Goal: Task Accomplishment & Management: Use online tool/utility

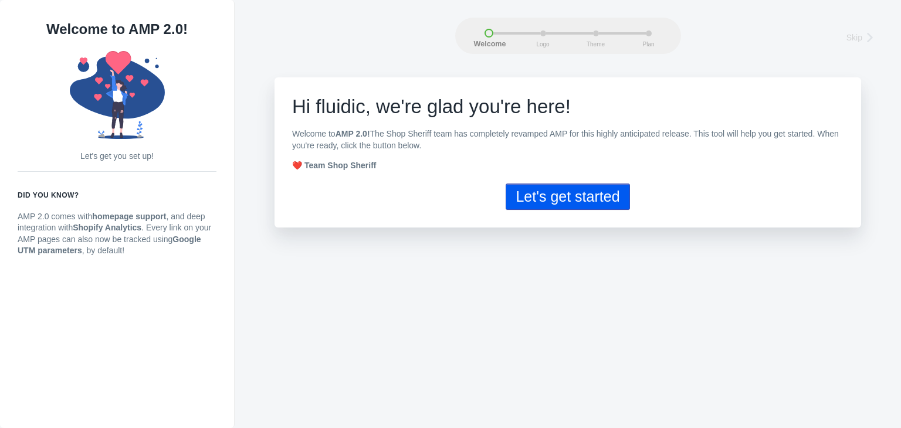
click at [570, 198] on button "Let's get started" at bounding box center [567, 197] width 124 height 26
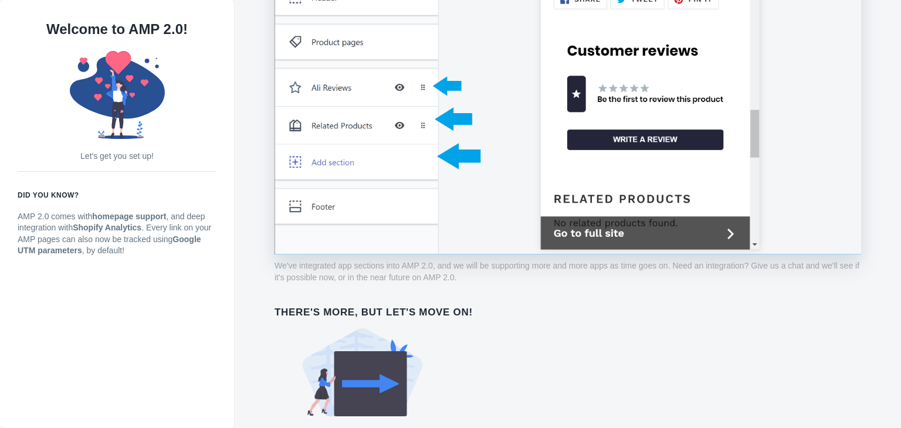
scroll to position [941, 0]
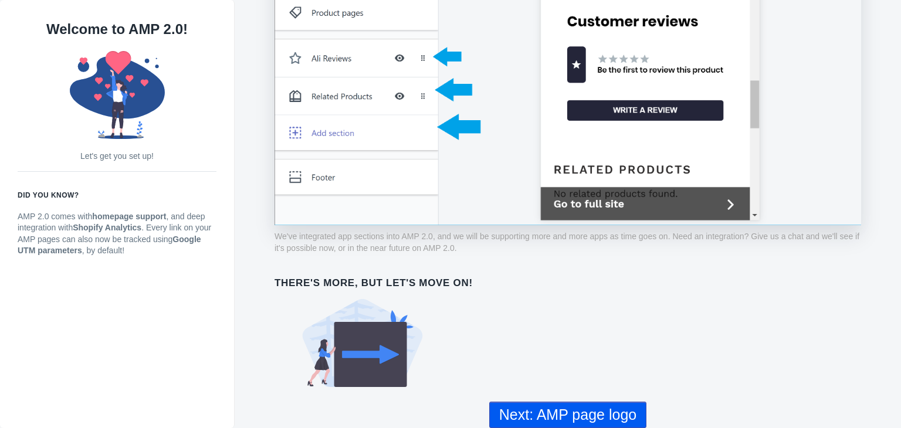
click at [586, 416] on button "Next: AMP page logo" at bounding box center [567, 415] width 157 height 26
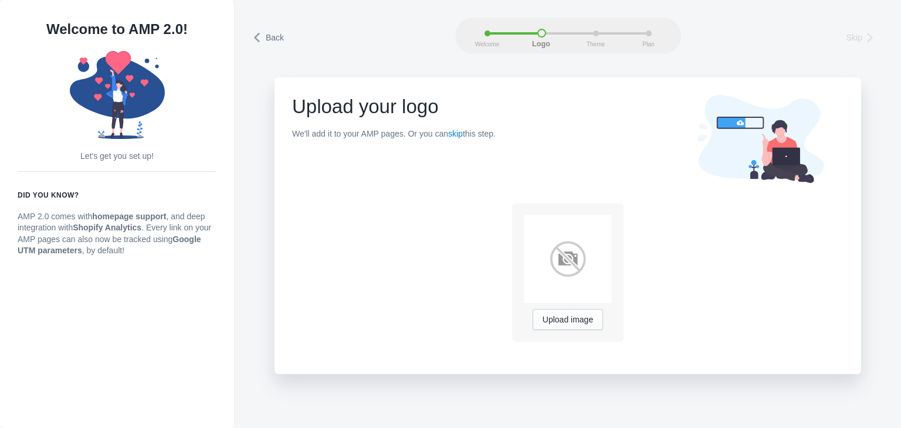
click at [854, 40] on span "Skip" at bounding box center [854, 38] width 16 height 12
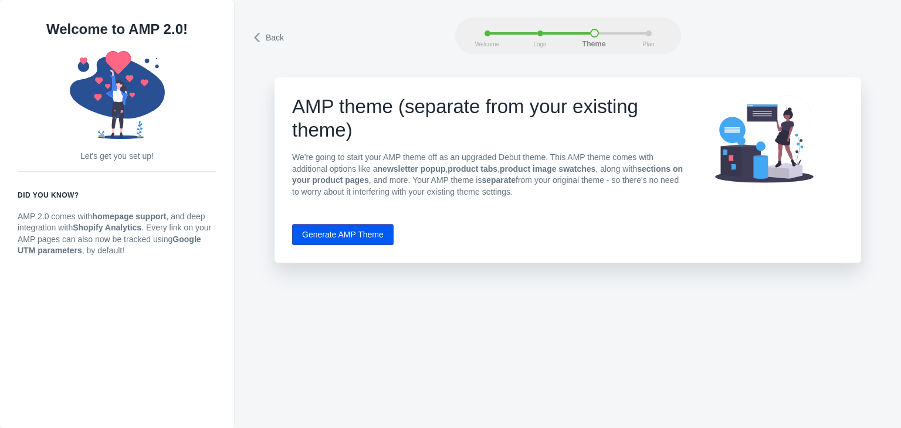
click at [362, 236] on button "Generate AMP Theme" at bounding box center [342, 234] width 101 height 21
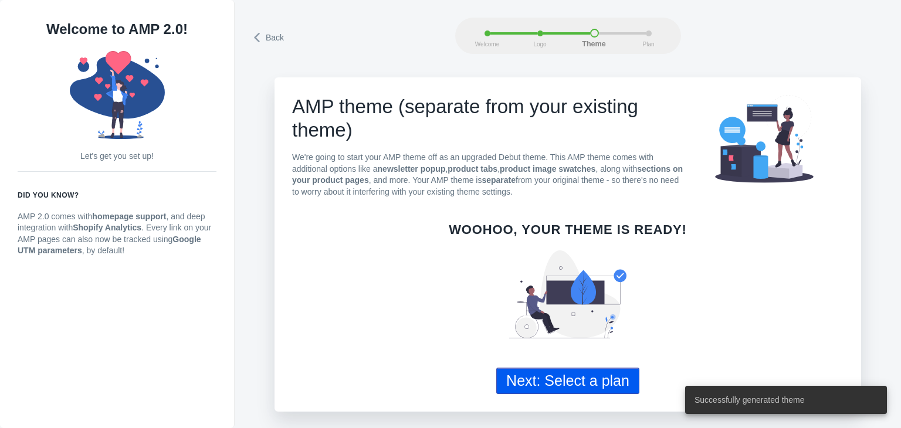
click at [566, 392] on button "Next: Select a plan" at bounding box center [567, 381] width 143 height 26
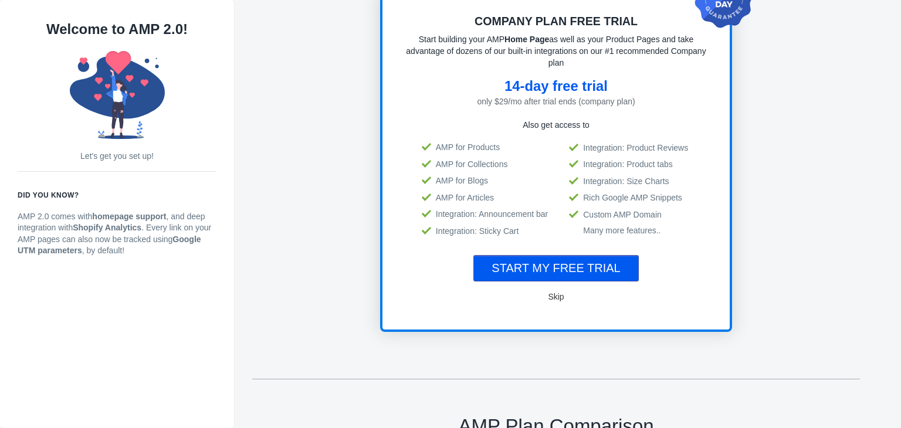
scroll to position [154, 0]
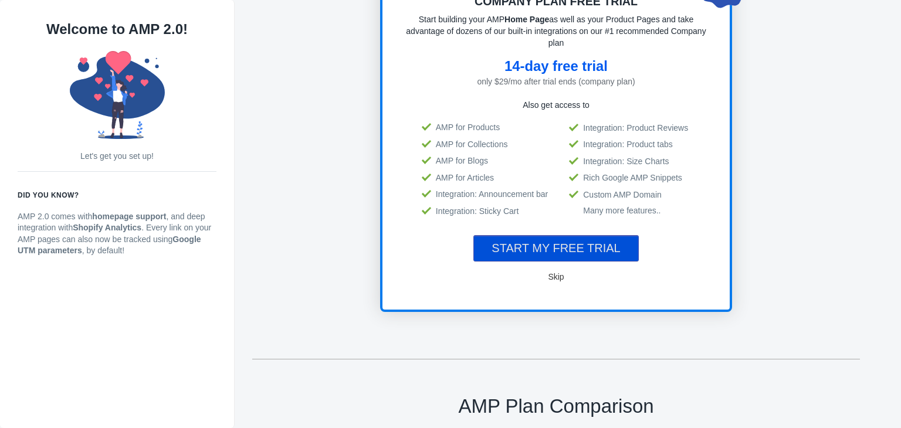
click at [582, 242] on span "START MY FREE TRIAL" at bounding box center [555, 248] width 128 height 13
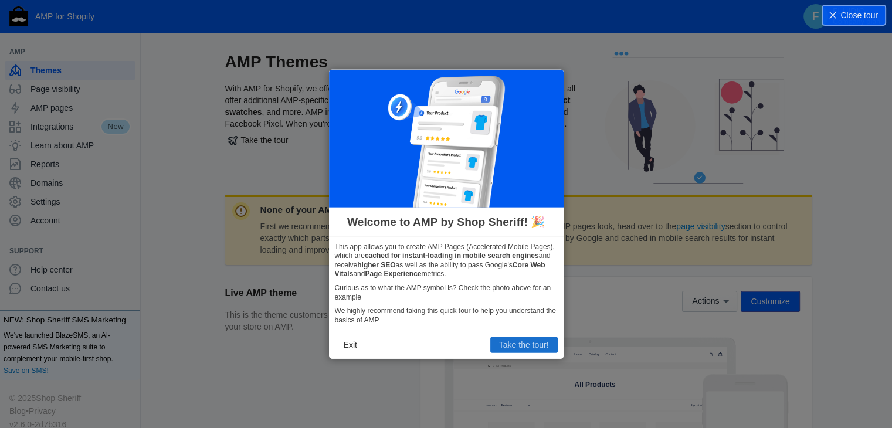
click at [527, 343] on button "Take the tour!" at bounding box center [523, 344] width 67 height 15
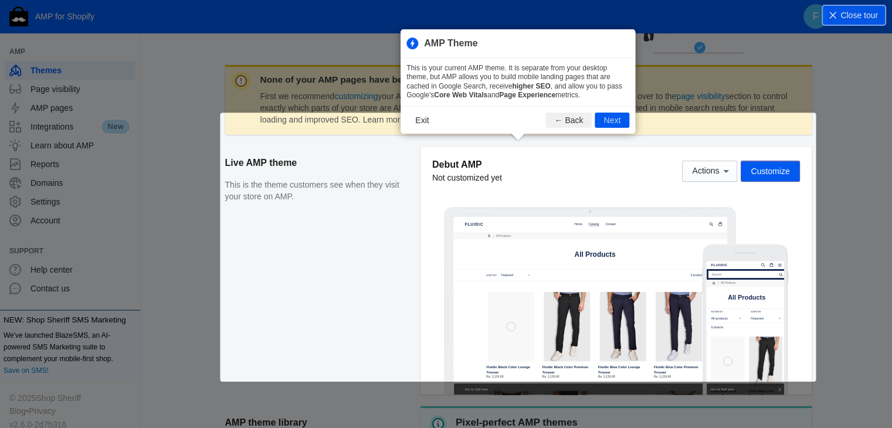
scroll to position [159, 0]
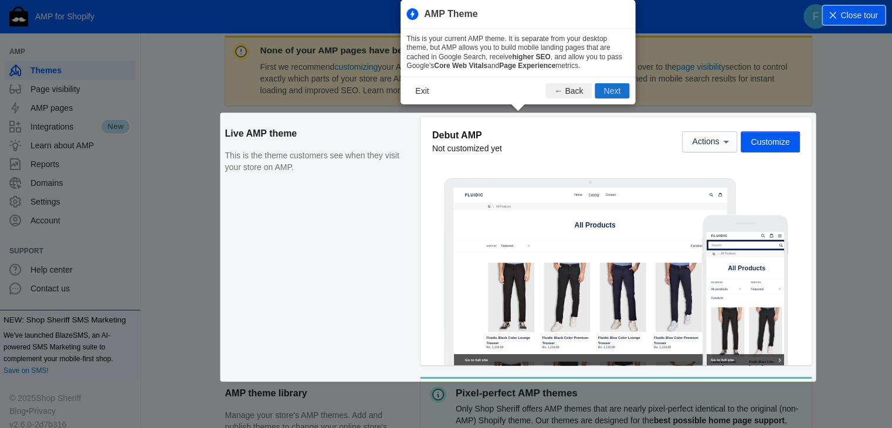
click at [612, 88] on button "Next" at bounding box center [611, 90] width 35 height 15
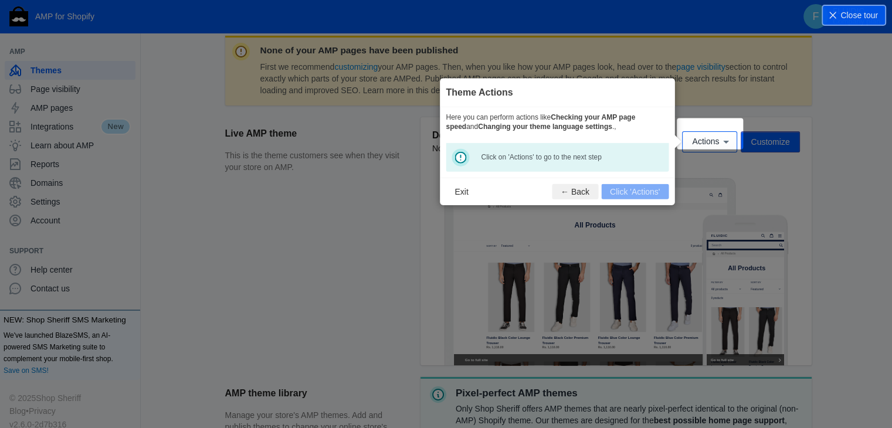
scroll to position [173, 0]
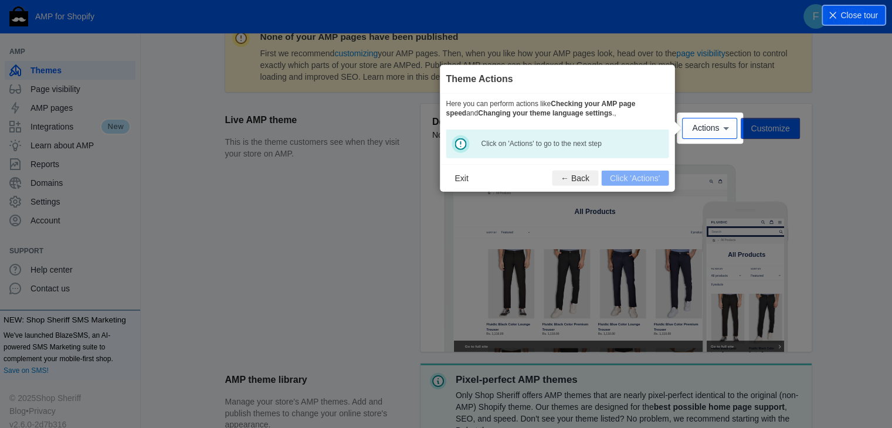
click at [623, 174] on footer "Exit ← Back Click 'Actions'" at bounding box center [557, 178] width 235 height 28
click at [709, 125] on span "Actions" at bounding box center [705, 128] width 27 height 9
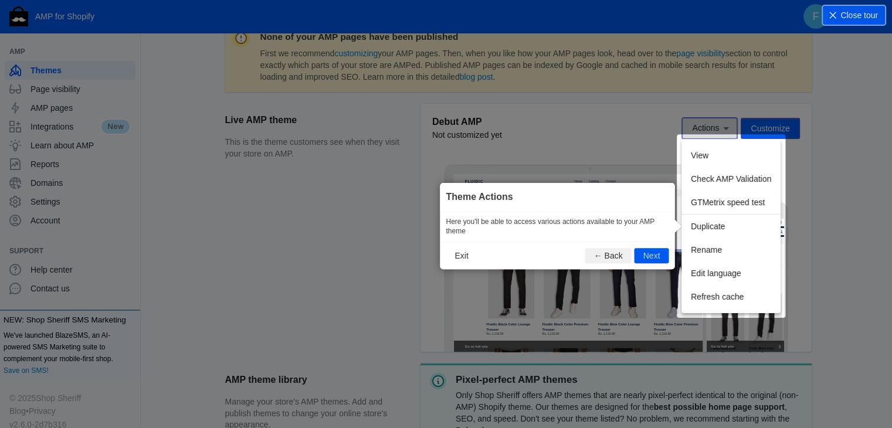
scroll to position [195, 0]
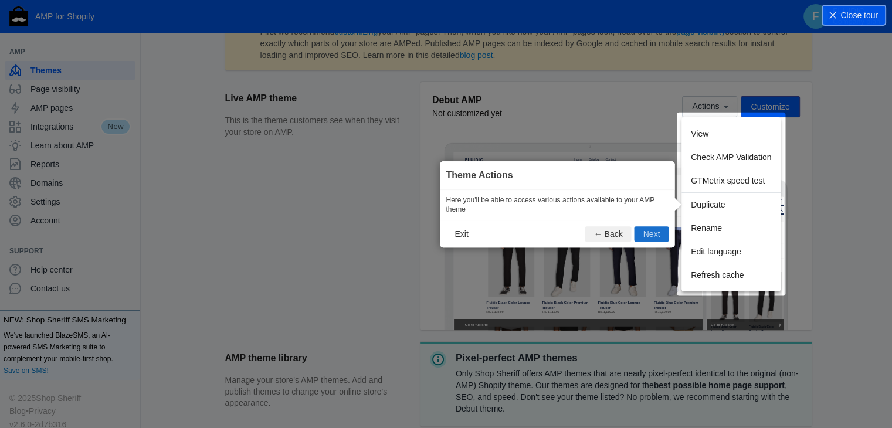
click at [654, 230] on button "Next" at bounding box center [651, 233] width 35 height 15
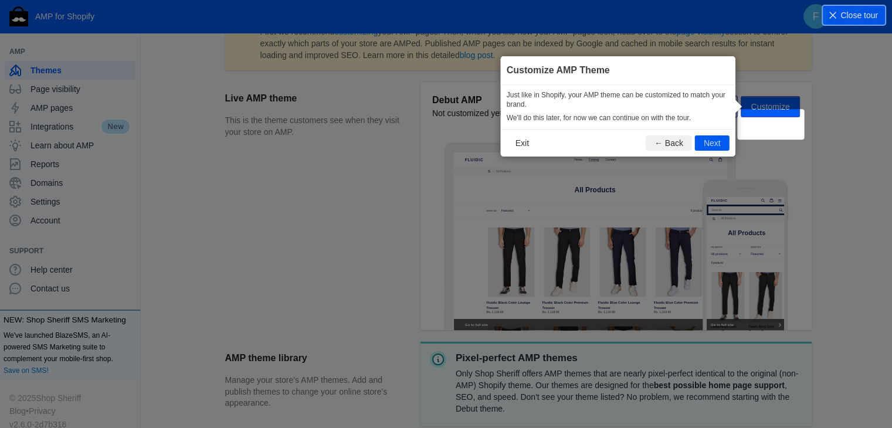
scroll to position [174, 0]
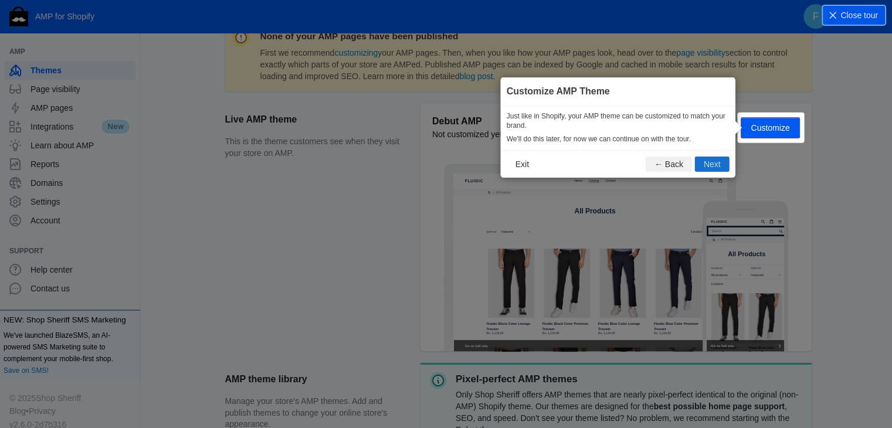
click at [711, 160] on button "Next" at bounding box center [712, 164] width 35 height 15
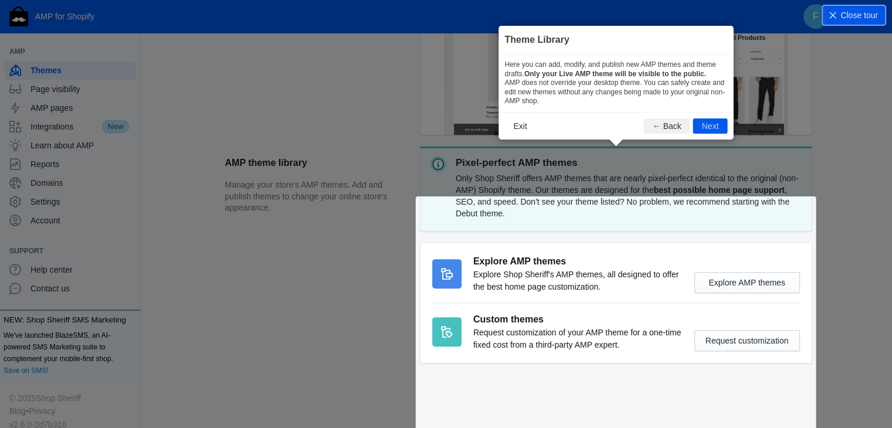
scroll to position [390, 0]
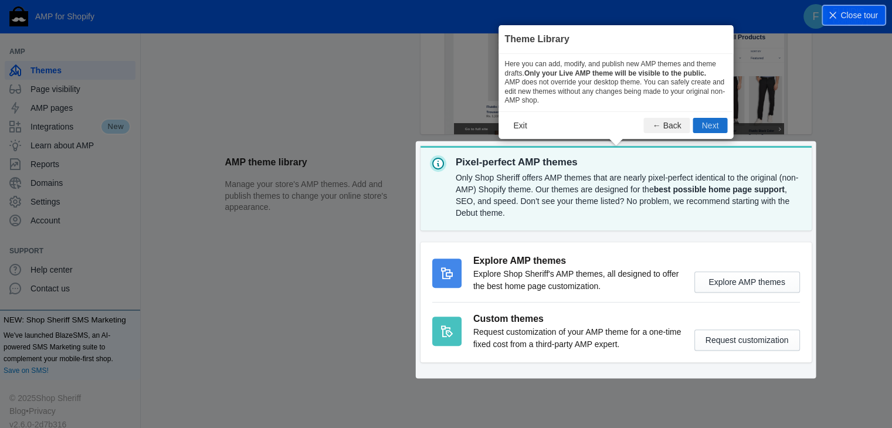
click at [715, 128] on button "Next" at bounding box center [710, 125] width 35 height 15
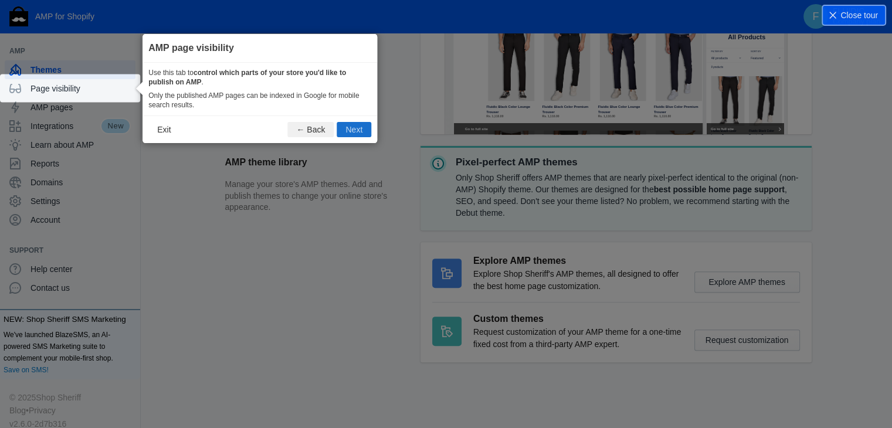
click at [361, 131] on button "Next" at bounding box center [354, 129] width 35 height 15
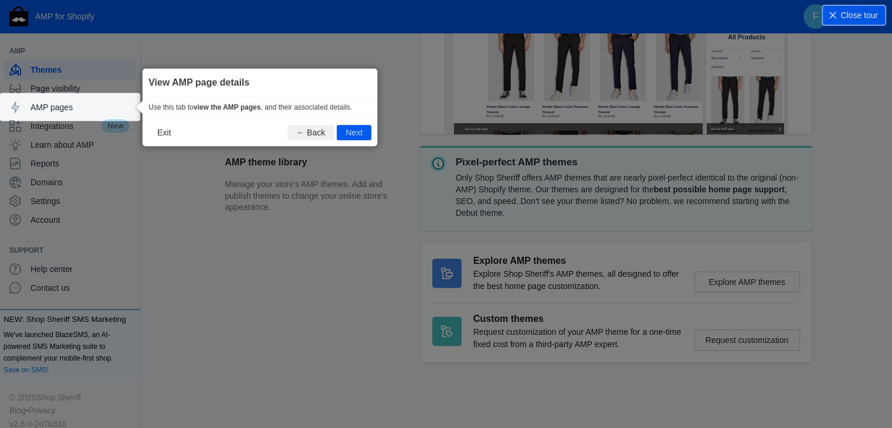
click at [361, 131] on button "Next" at bounding box center [354, 132] width 35 height 15
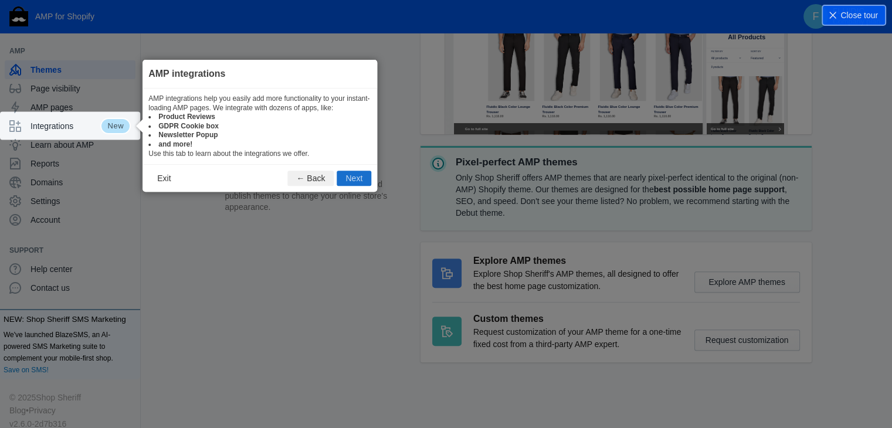
click at [358, 178] on button "Next" at bounding box center [354, 178] width 35 height 15
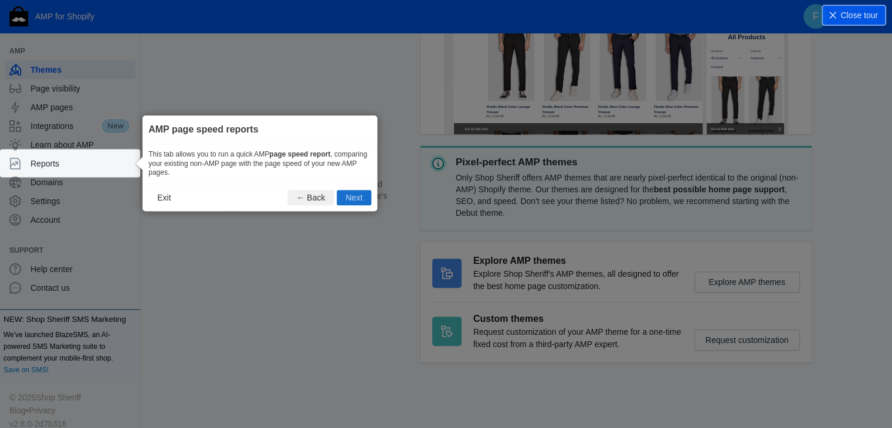
click at [352, 192] on button "Next" at bounding box center [354, 197] width 35 height 15
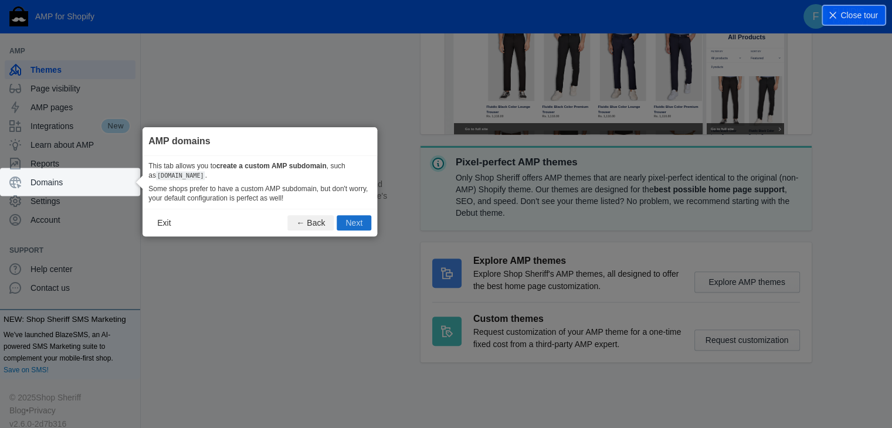
click at [349, 226] on button "Next" at bounding box center [354, 223] width 35 height 15
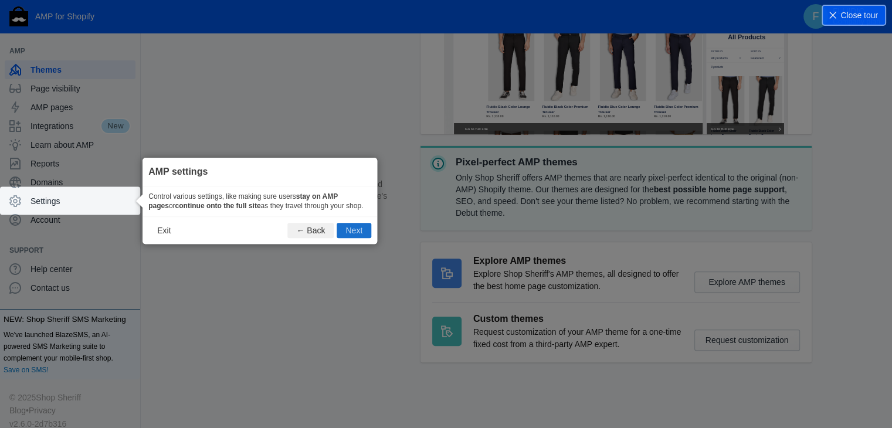
click at [349, 230] on button "Next" at bounding box center [354, 230] width 35 height 15
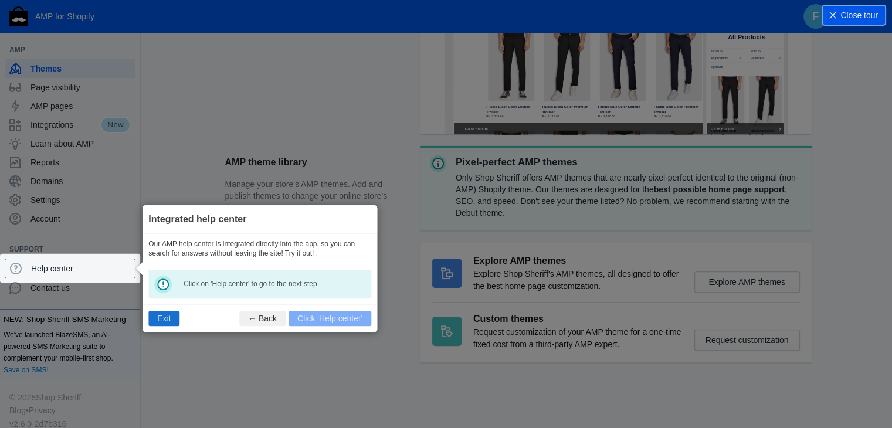
click at [159, 317] on button "Exit" at bounding box center [163, 318] width 31 height 15
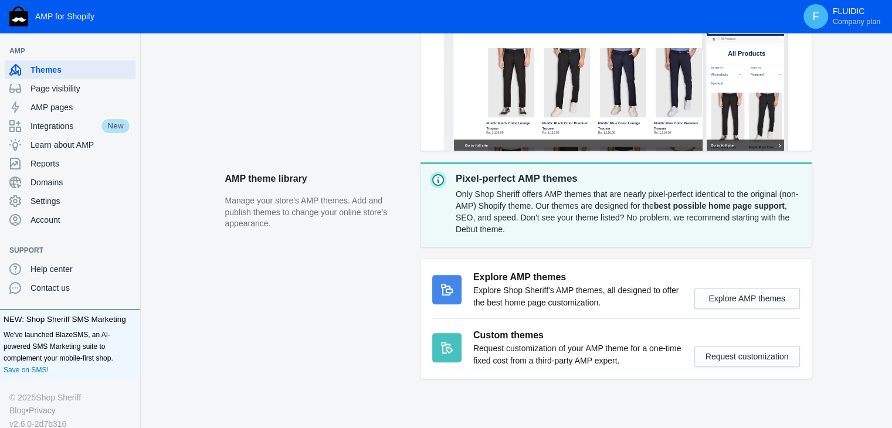
scroll to position [390, 0]
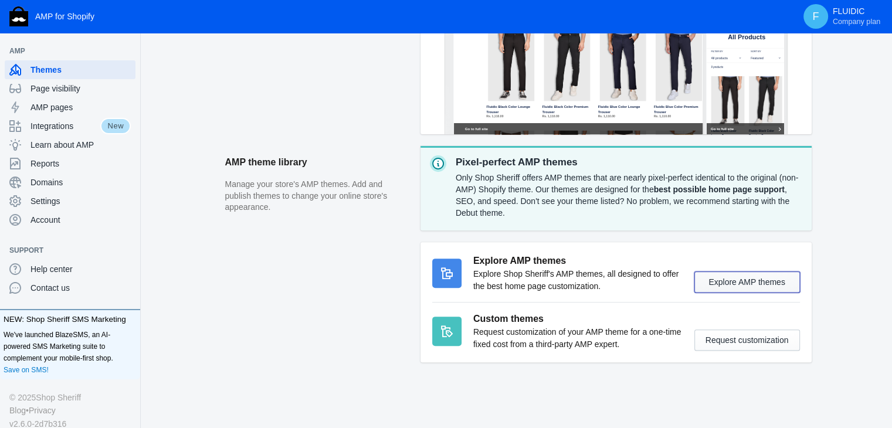
click at [736, 283] on button "Explore AMP themes" at bounding box center [747, 281] width 106 height 21
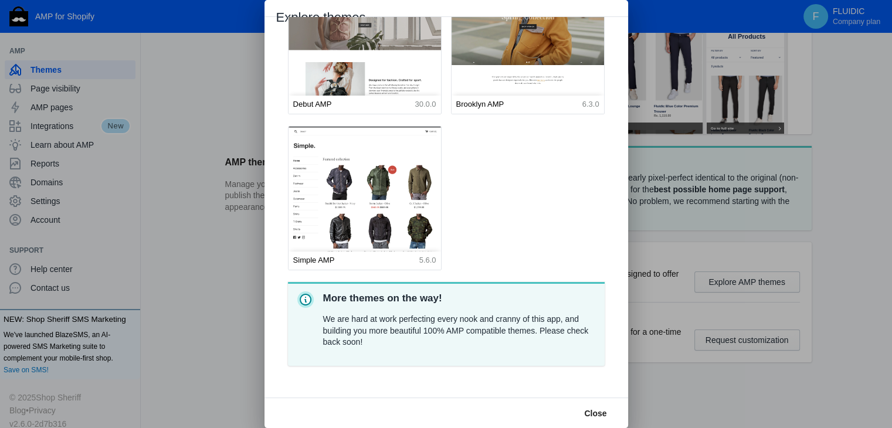
scroll to position [0, 0]
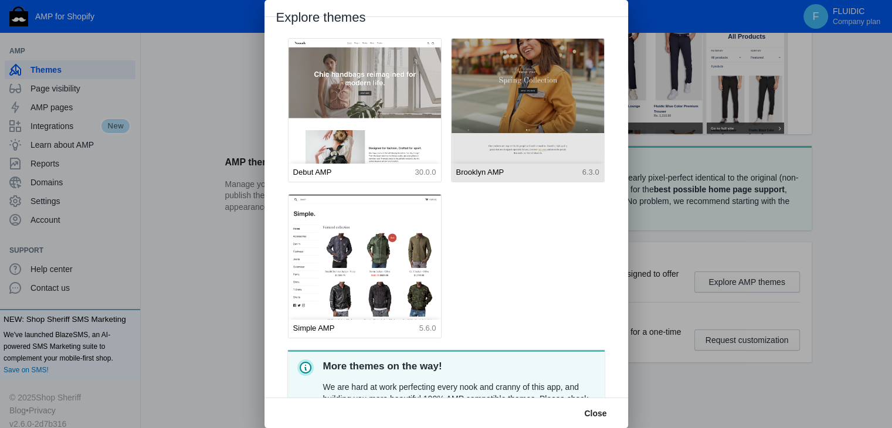
click at [532, 68] on img at bounding box center [528, 133] width 168 height 209
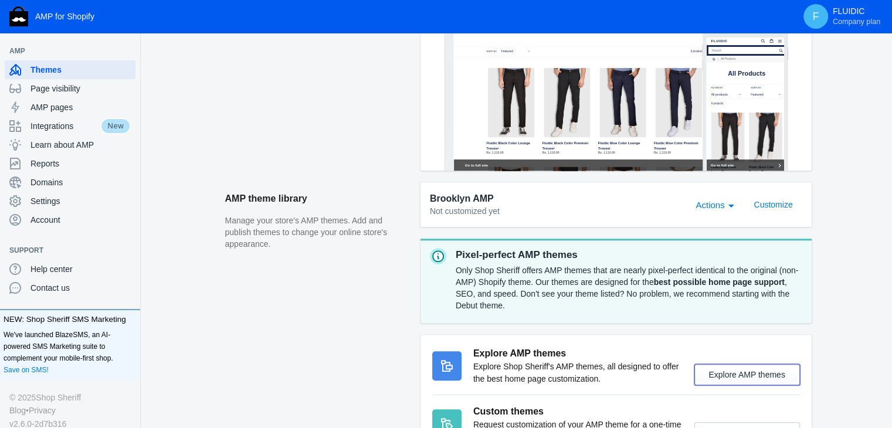
scroll to position [434, 0]
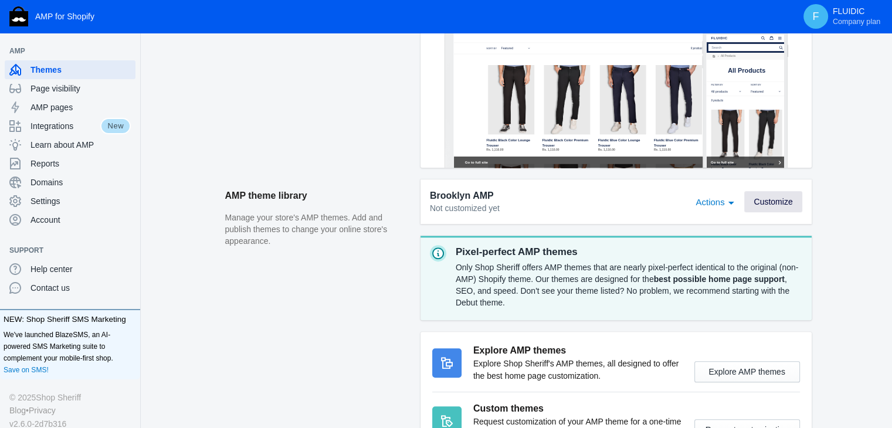
click at [781, 202] on span "Customize" at bounding box center [772, 201] width 39 height 9
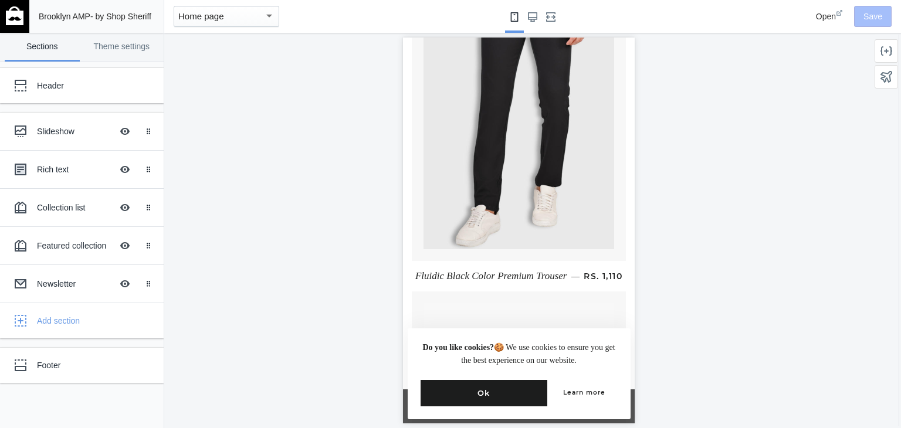
scroll to position [3429, 0]
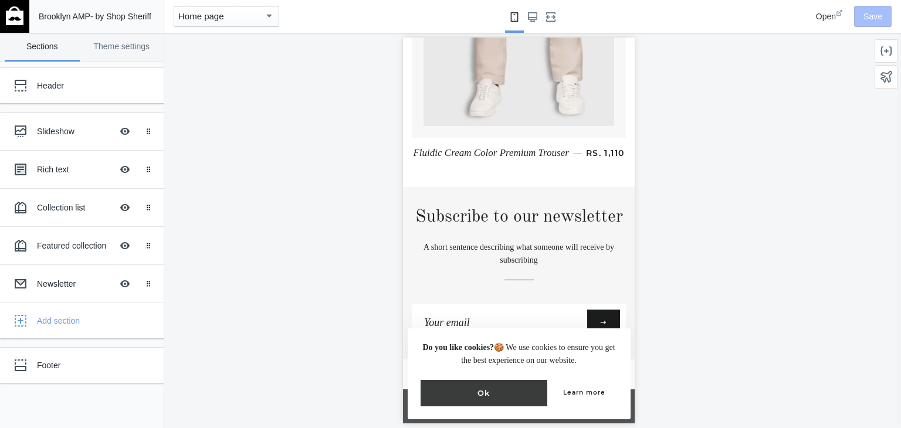
click at [484, 393] on button "Ok" at bounding box center [483, 393] width 127 height 26
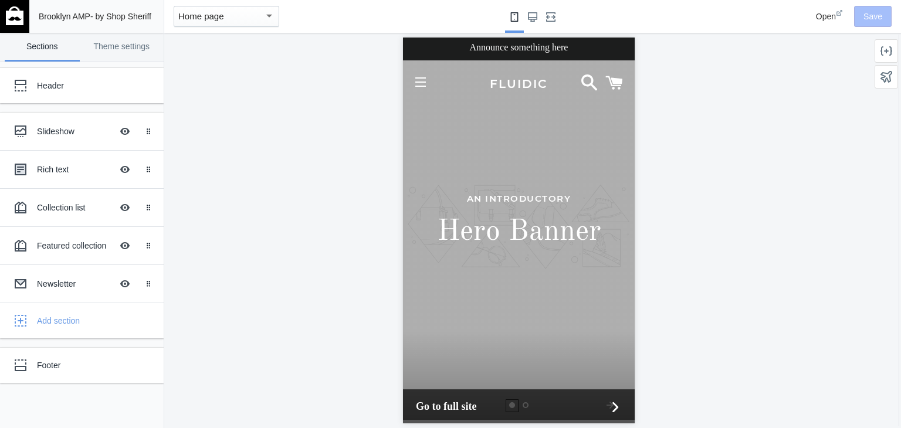
scroll to position [0, 0]
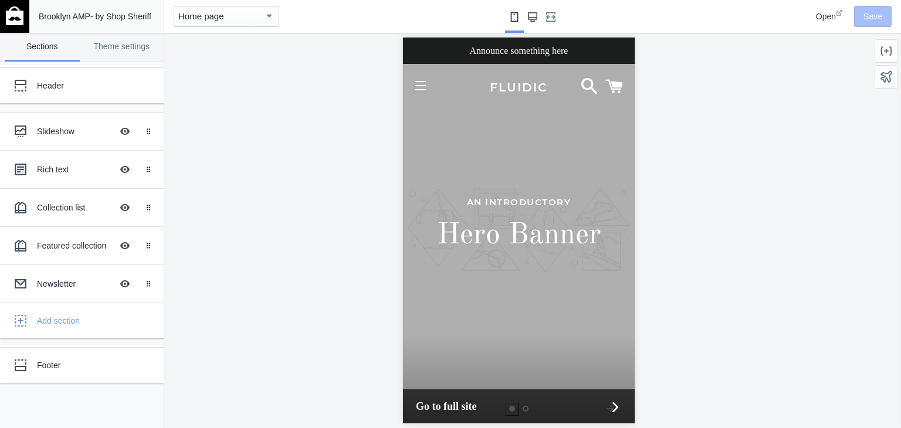
click at [529, 15] on use "Large screen" at bounding box center [532, 16] width 9 height 9
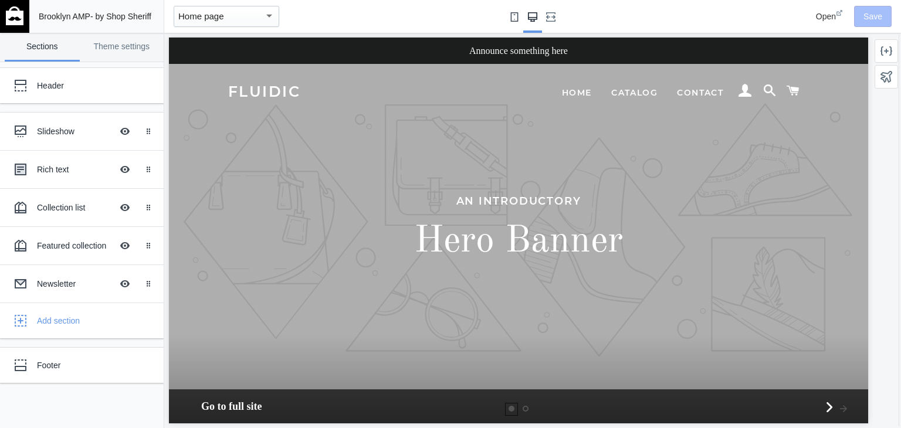
click at [509, 16] on button "Small screen" at bounding box center [514, 16] width 19 height 33
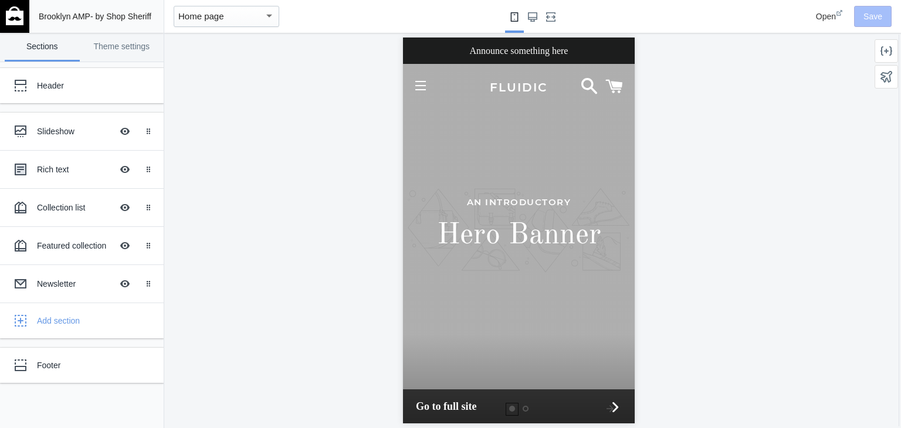
click at [419, 87] on button "Site navigation" at bounding box center [419, 85] width 29 height 29
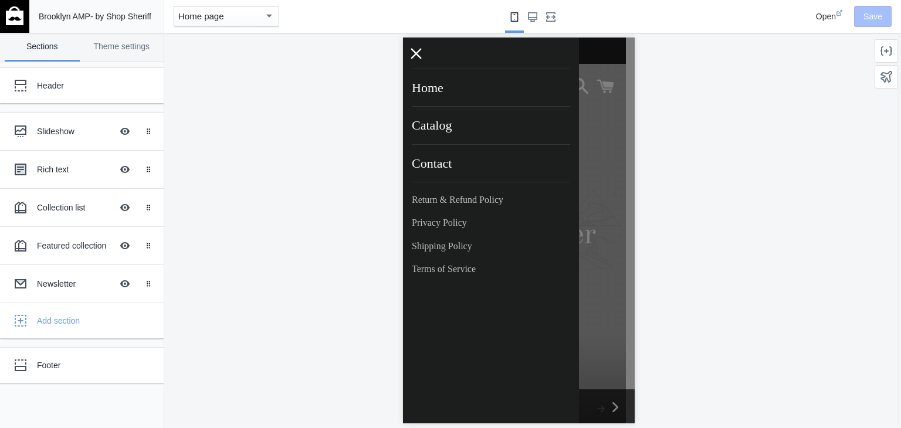
click at [412, 56] on icon at bounding box center [415, 53] width 11 height 11
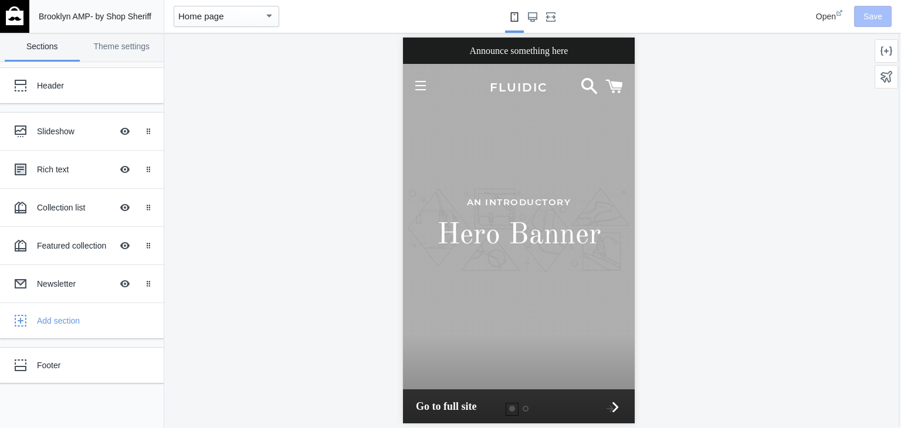
click at [830, 16] on span "Open" at bounding box center [826, 16] width 20 height 9
